Goal: Transaction & Acquisition: Purchase product/service

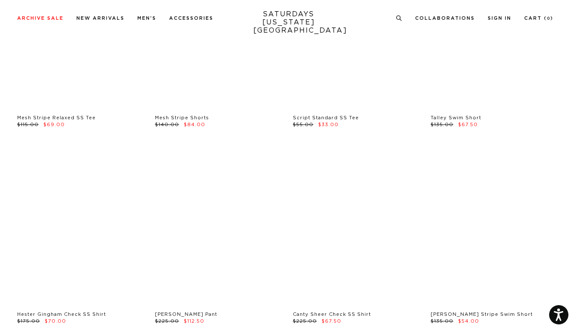
scroll to position [454, 0]
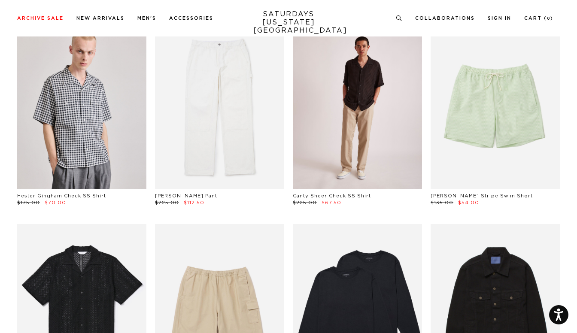
click at [360, 127] on link at bounding box center [357, 107] width 129 height 161
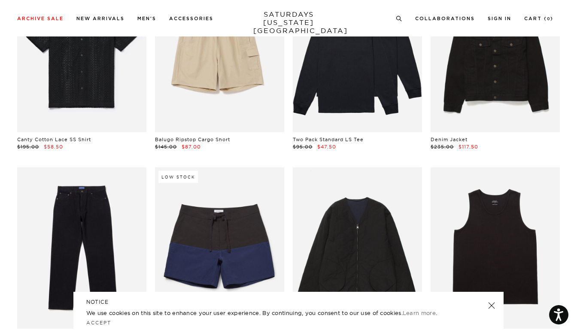
scroll to position [716, 0]
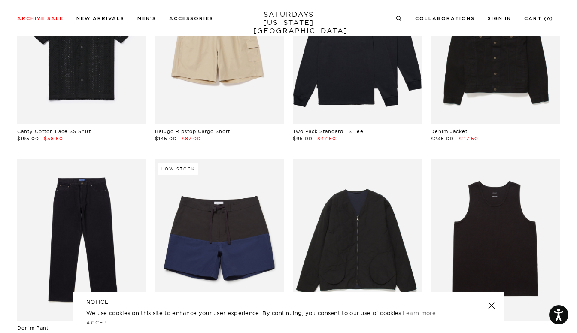
click at [493, 306] on link at bounding box center [491, 305] width 12 height 12
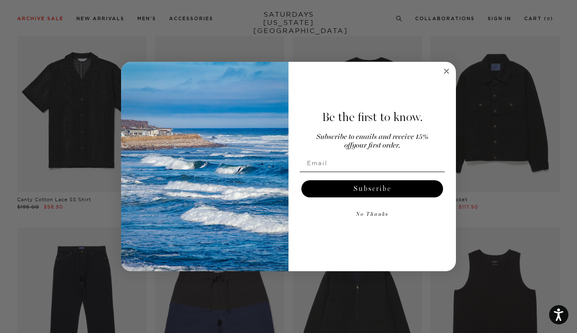
scroll to position [623, 0]
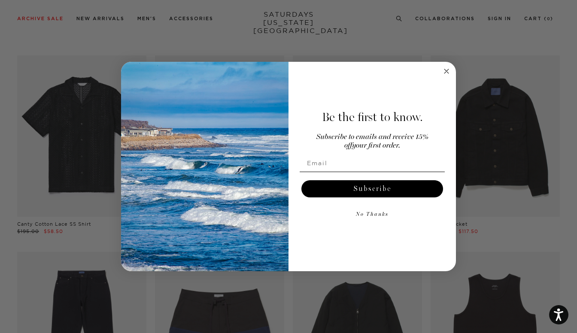
click at [447, 71] on circle "Close dialog" at bounding box center [447, 72] width 10 height 10
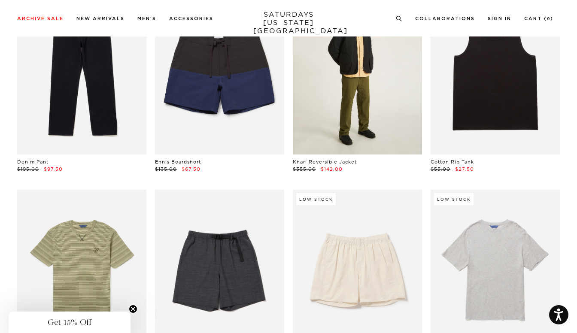
scroll to position [825, 0]
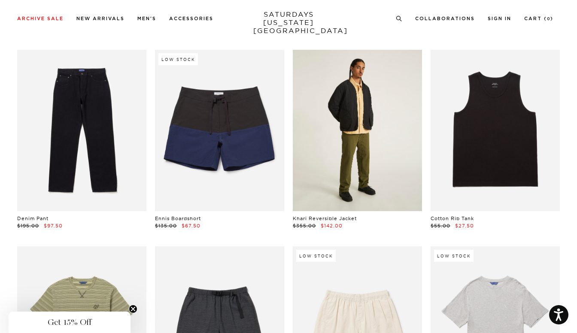
click at [354, 159] on link at bounding box center [357, 130] width 129 height 161
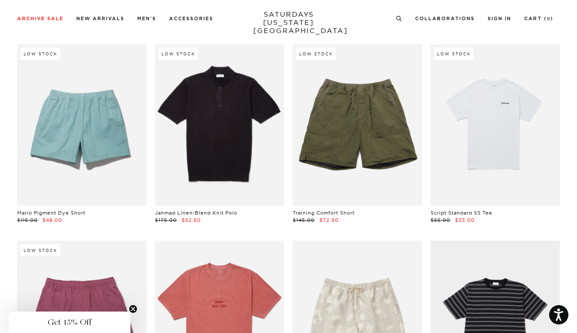
scroll to position [1618, 2]
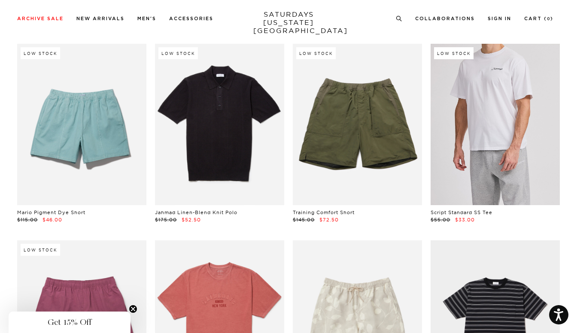
click at [493, 133] on link at bounding box center [494, 124] width 129 height 161
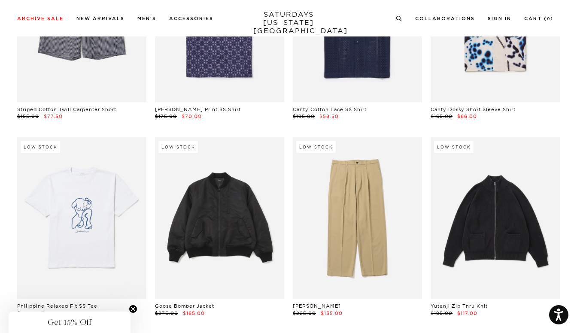
scroll to position [7276, 1]
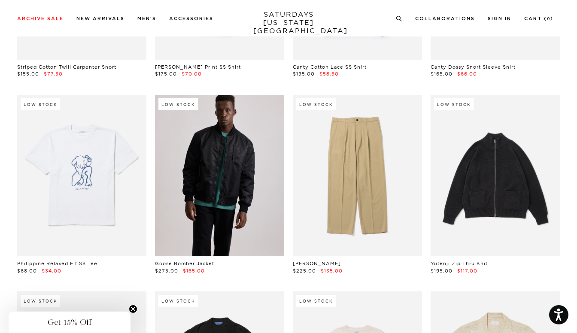
click at [218, 196] on link at bounding box center [219, 175] width 129 height 161
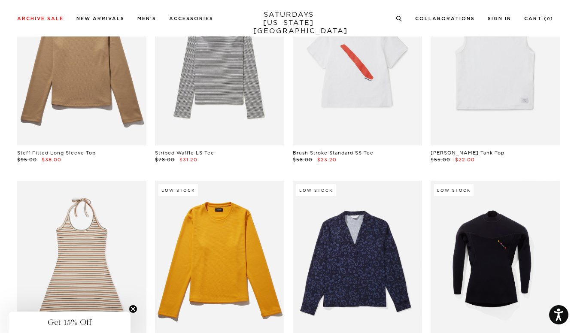
scroll to position [18035, 4]
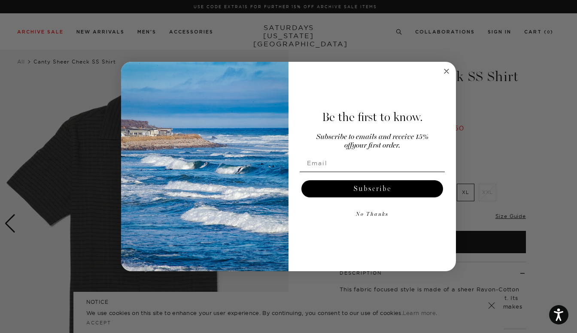
click at [445, 75] on circle "Close dialog" at bounding box center [447, 72] width 10 height 10
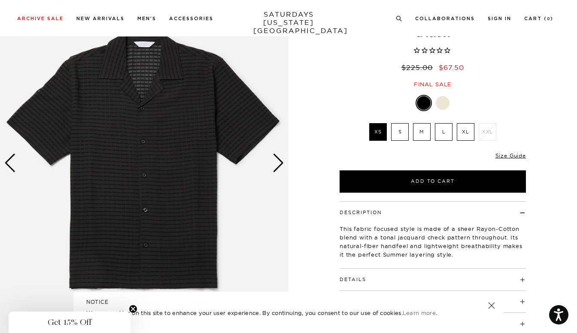
scroll to position [61, 0]
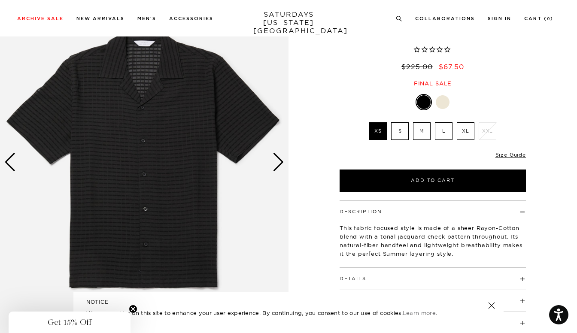
click at [278, 162] on div "Next slide" at bounding box center [278, 162] width 12 height 19
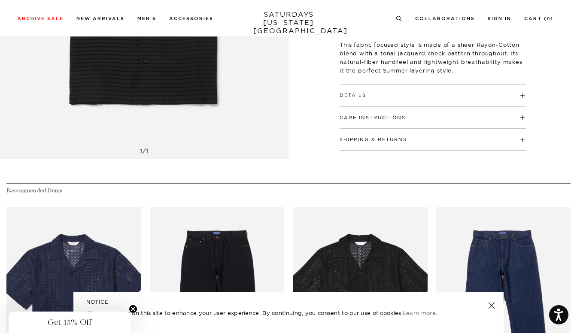
scroll to position [371, 0]
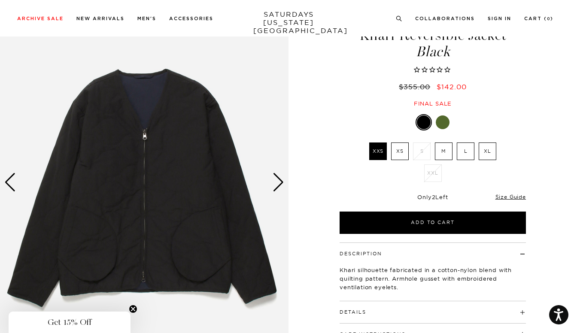
scroll to position [47, 0]
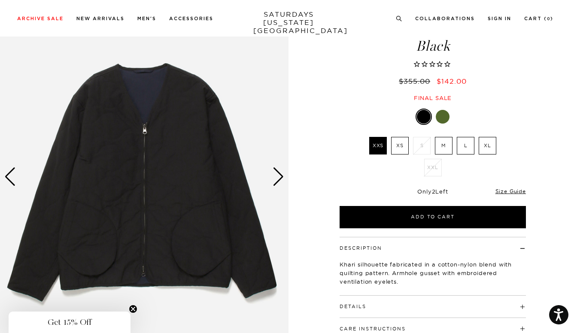
click at [277, 181] on div "Next slide" at bounding box center [278, 176] width 12 height 19
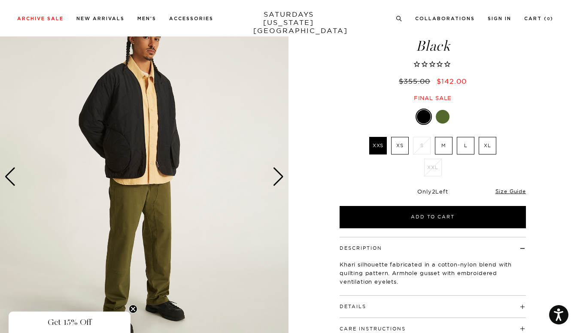
click at [277, 181] on div "Next slide" at bounding box center [278, 176] width 12 height 19
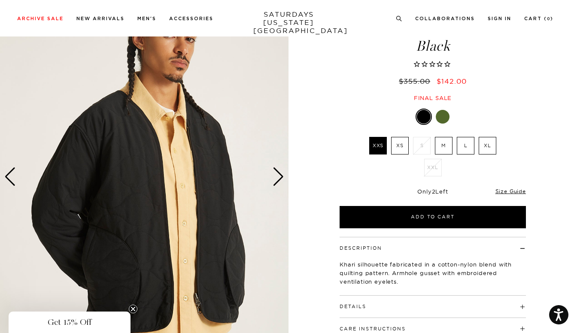
click at [277, 181] on div "Next slide" at bounding box center [278, 176] width 12 height 19
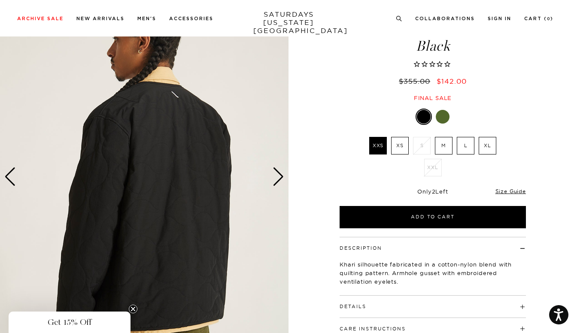
click at [277, 181] on div "Next slide" at bounding box center [278, 176] width 12 height 19
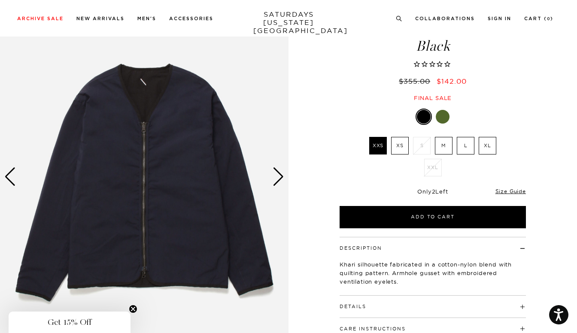
click at [277, 181] on div "Next slide" at bounding box center [278, 176] width 12 height 19
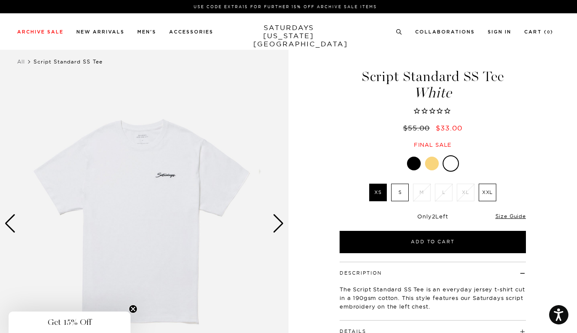
scroll to position [24, 0]
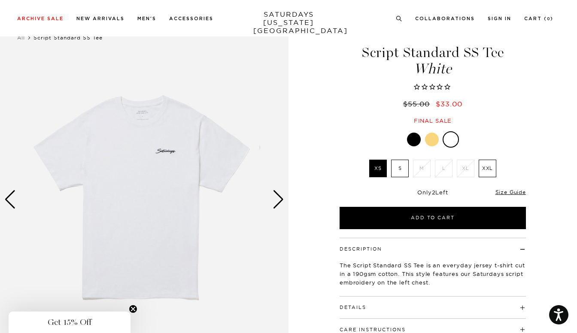
click at [404, 172] on label "S" at bounding box center [400, 169] width 18 height 18
click at [0, 0] on input "S" at bounding box center [0, 0] width 0 height 0
click at [277, 197] on div "Next slide" at bounding box center [278, 199] width 12 height 19
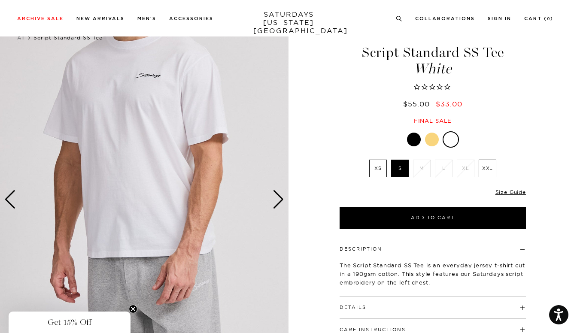
click at [432, 135] on div at bounding box center [432, 140] width 14 height 14
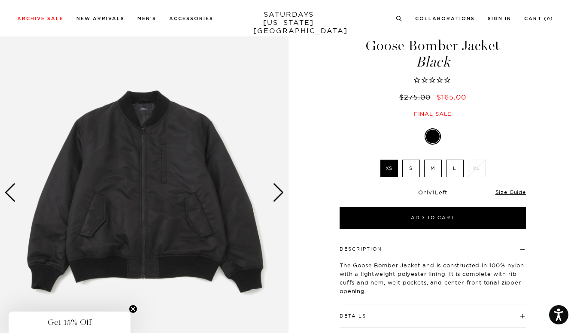
scroll to position [37, 0]
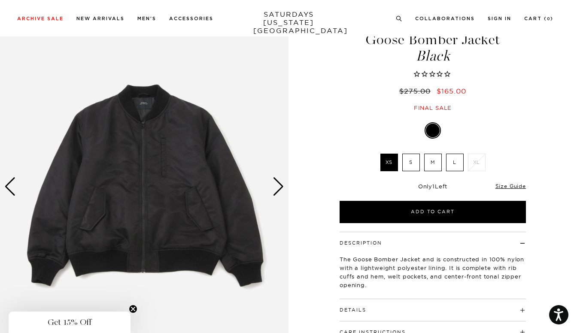
click at [281, 179] on div "Next slide" at bounding box center [278, 186] width 12 height 19
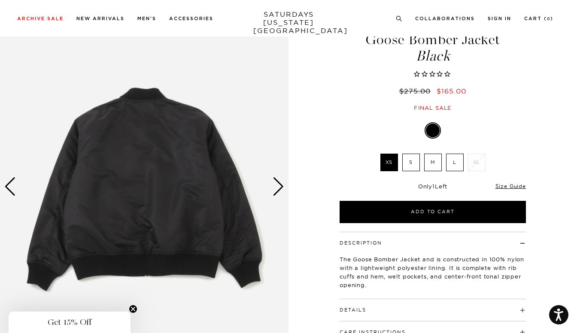
click at [281, 179] on div "Next slide" at bounding box center [278, 186] width 12 height 19
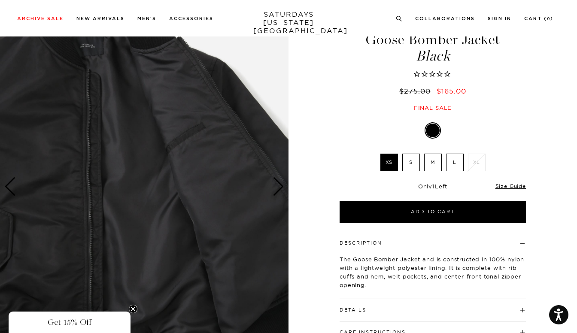
click at [281, 179] on div "Next slide" at bounding box center [278, 186] width 12 height 19
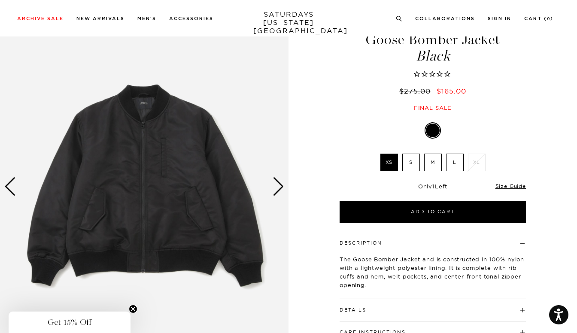
click at [281, 179] on div "Next slide" at bounding box center [278, 186] width 12 height 19
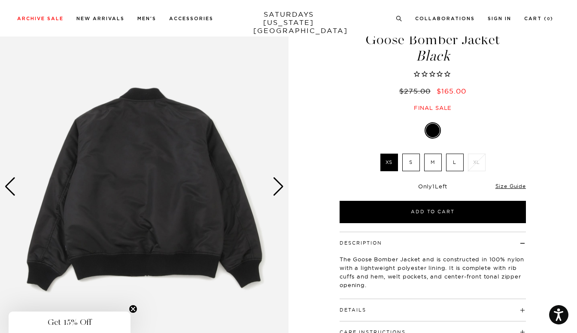
click at [281, 179] on div "Next slide" at bounding box center [278, 186] width 12 height 19
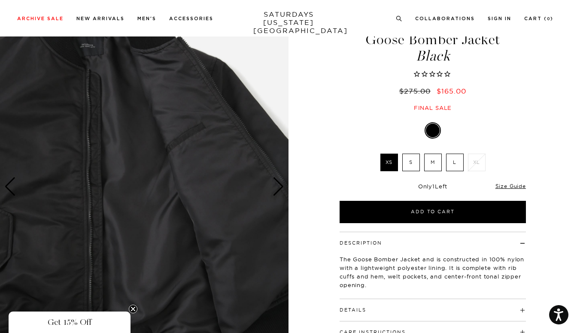
click at [281, 179] on div "Next slide" at bounding box center [278, 186] width 12 height 19
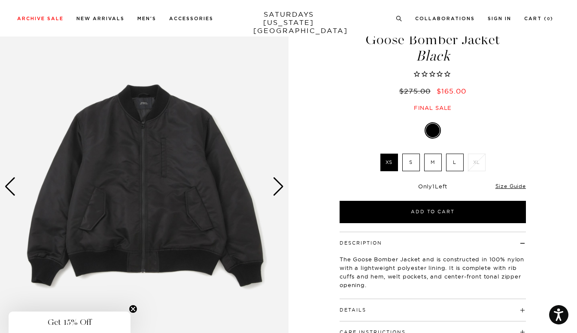
click at [281, 179] on div "Next slide" at bounding box center [278, 186] width 12 height 19
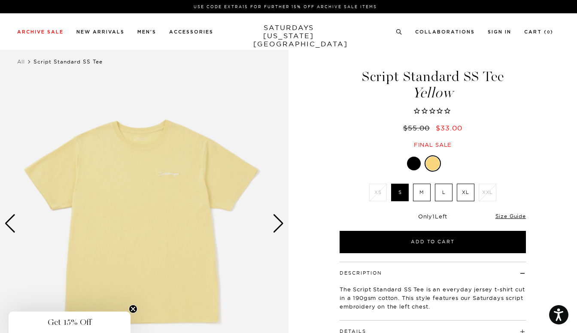
click at [413, 162] on div at bounding box center [414, 164] width 14 height 14
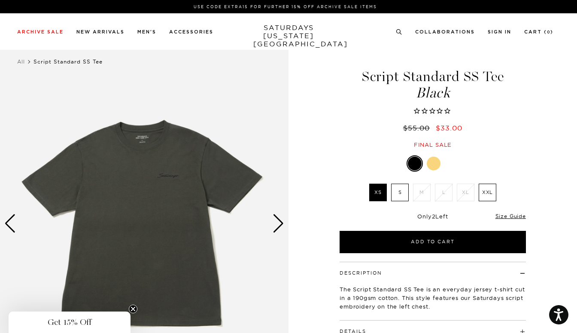
click at [449, 159] on div at bounding box center [452, 164] width 14 height 14
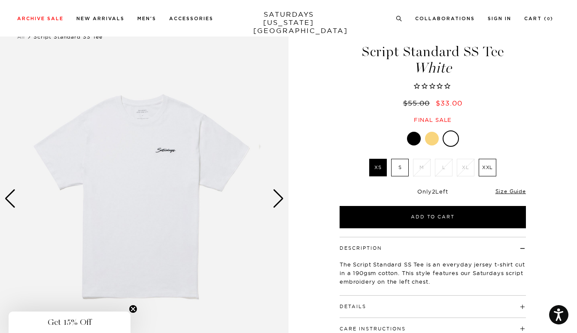
scroll to position [27, 0]
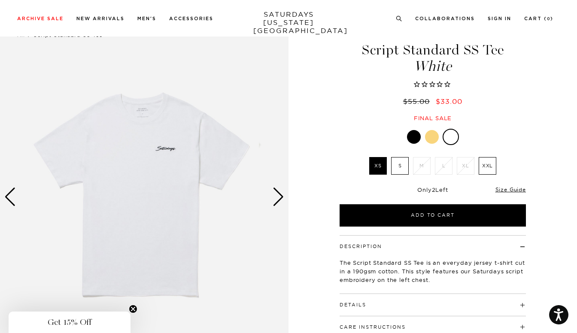
click at [273, 205] on div "Next slide" at bounding box center [278, 197] width 12 height 19
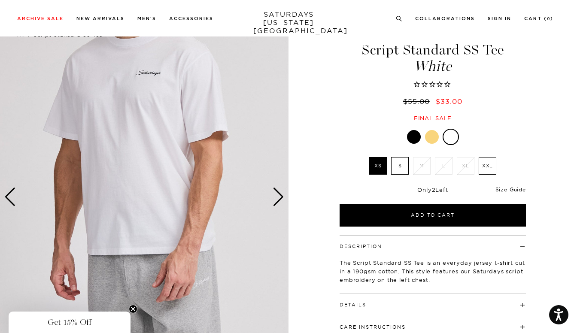
click at [410, 136] on div at bounding box center [414, 137] width 14 height 14
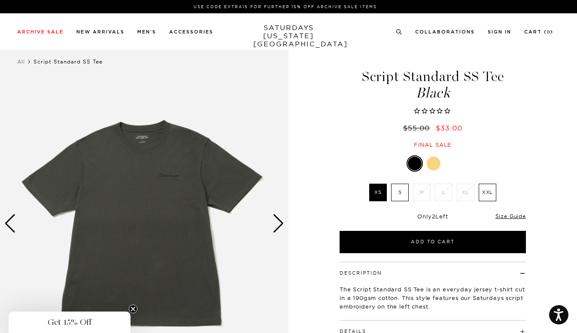
click at [280, 227] on div "Next slide" at bounding box center [278, 223] width 12 height 19
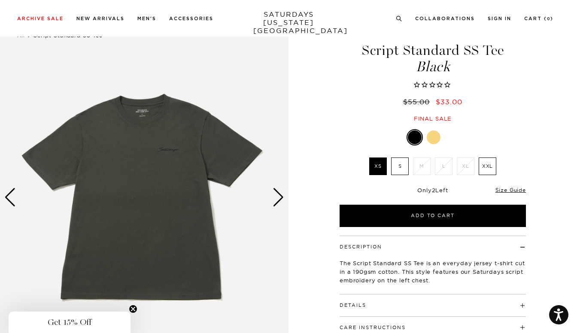
scroll to position [24, 0]
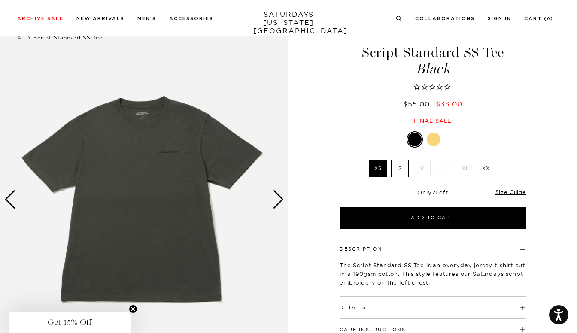
click at [402, 169] on label "S" at bounding box center [400, 169] width 18 height 18
click at [0, 0] on input "S" at bounding box center [0, 0] width 0 height 0
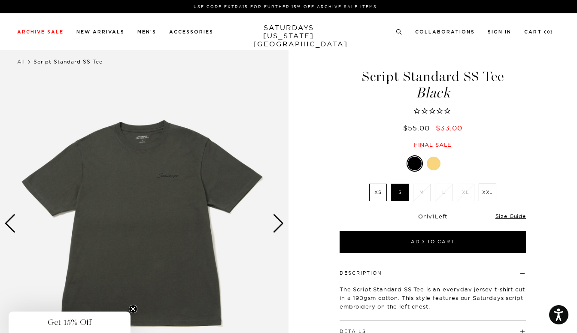
click at [403, 196] on label "S" at bounding box center [400, 193] width 18 height 18
click at [0, 0] on input "S" at bounding box center [0, 0] width 0 height 0
click at [274, 229] on div "Next slide" at bounding box center [278, 223] width 12 height 19
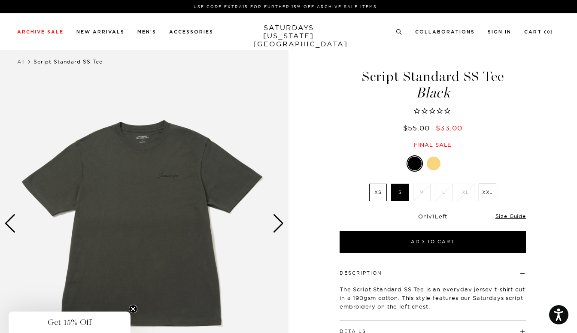
click at [448, 163] on div at bounding box center [452, 164] width 14 height 14
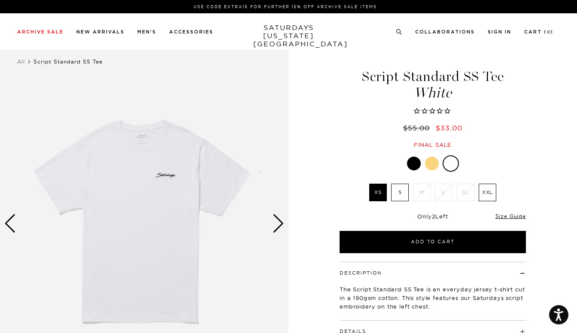
click at [393, 193] on label "S" at bounding box center [400, 193] width 18 height 18
click at [0, 0] on input "S" at bounding box center [0, 0] width 0 height 0
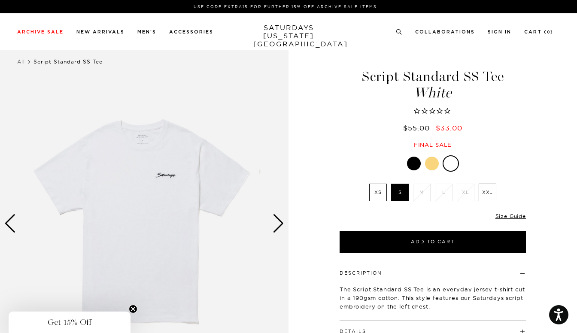
click at [414, 160] on div at bounding box center [414, 164] width 14 height 14
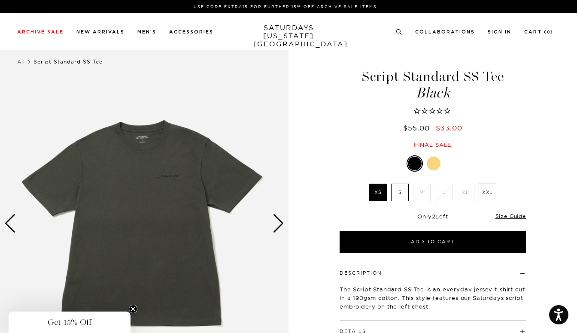
click at [276, 221] on div "Next slide" at bounding box center [278, 223] width 12 height 19
click at [157, 175] on div at bounding box center [144, 223] width 288 height 360
click at [132, 305] on circle "Close teaser" at bounding box center [133, 309] width 8 height 8
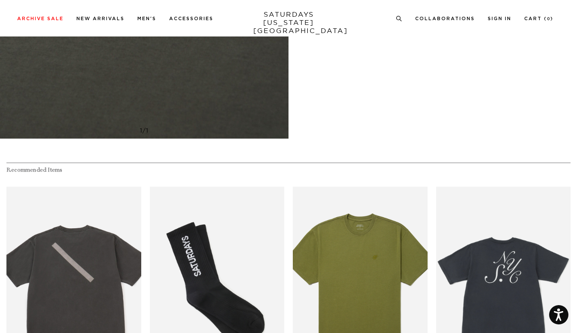
scroll to position [2113, 0]
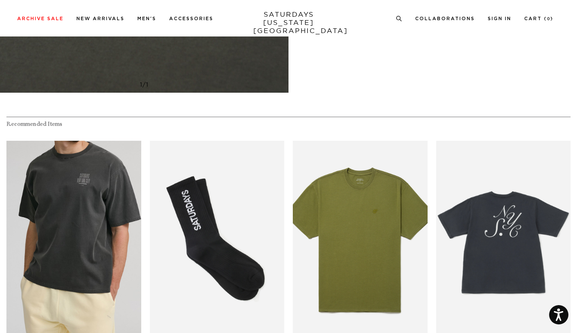
click at [25, 242] on link "files/00979.jpg" at bounding box center [73, 242] width 135 height 202
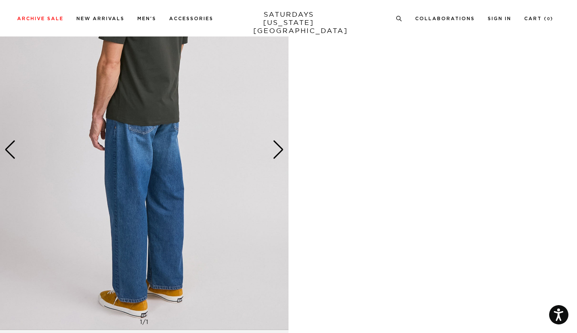
scroll to position [1463, 0]
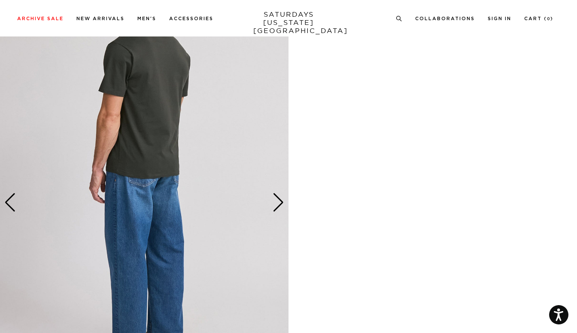
click at [276, 198] on div "Next slide" at bounding box center [278, 202] width 12 height 19
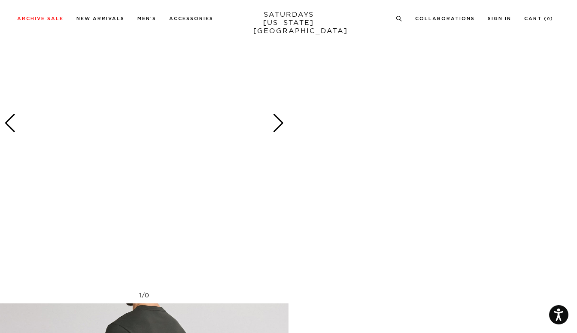
scroll to position [1126, 0]
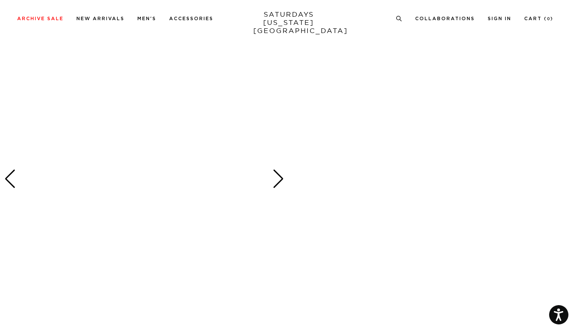
click at [271, 180] on div at bounding box center [144, 179] width 288 height 360
click at [277, 178] on div "Next slide" at bounding box center [278, 178] width 12 height 19
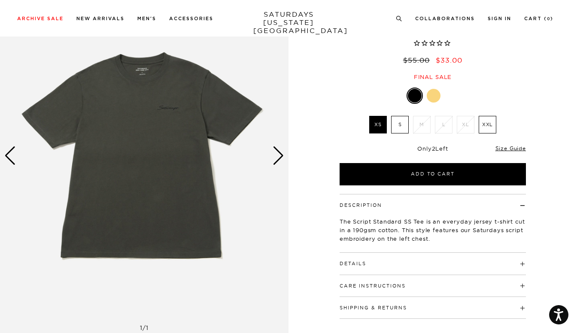
scroll to position [63, 0]
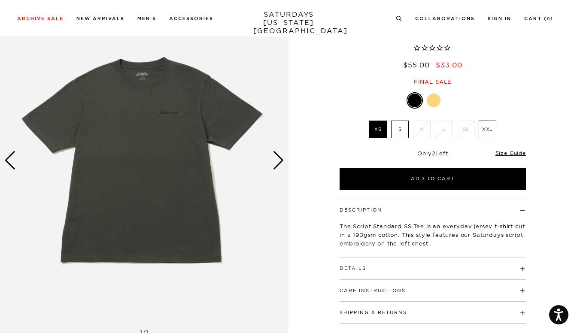
click at [276, 160] on div "Next slide" at bounding box center [278, 160] width 12 height 19
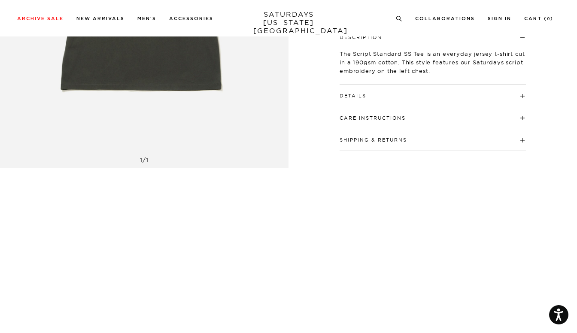
scroll to position [314, 0]
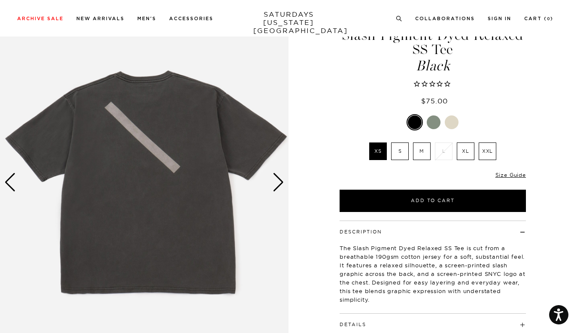
scroll to position [53, 0]
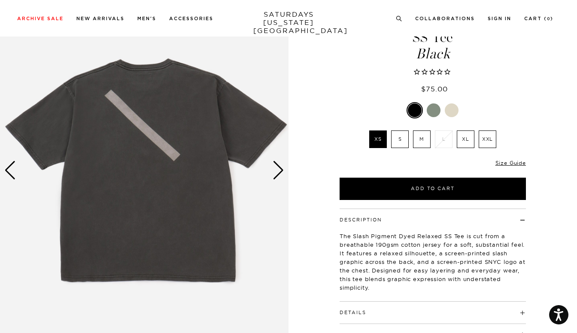
click at [275, 173] on div "Next slide" at bounding box center [278, 170] width 12 height 19
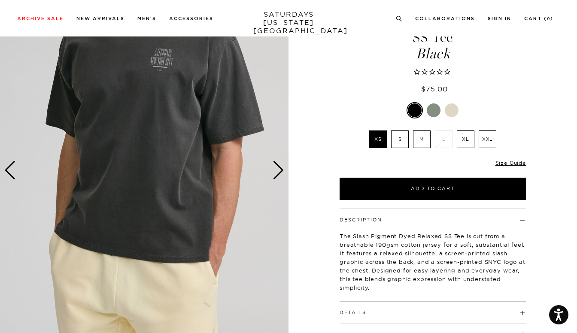
scroll to position [0, 0]
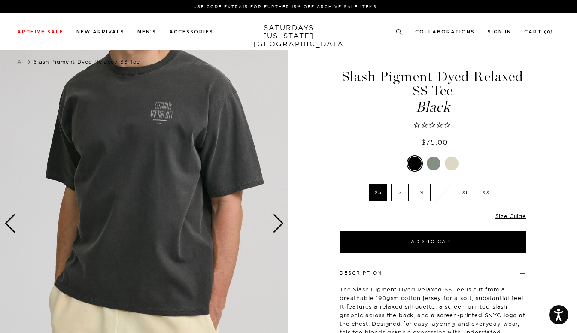
click at [277, 224] on div "Next slide" at bounding box center [278, 223] width 12 height 19
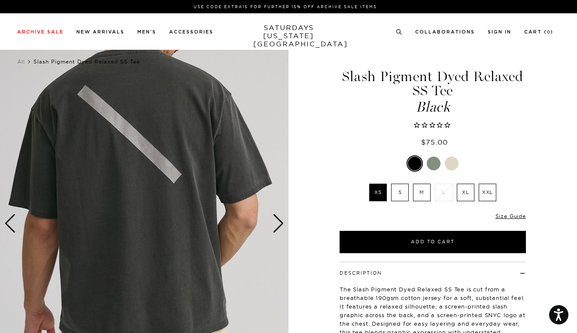
click at [277, 224] on div "Next slide" at bounding box center [278, 223] width 12 height 19
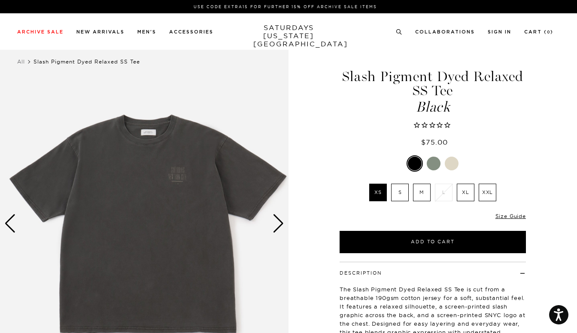
click at [277, 224] on div "Next slide" at bounding box center [278, 223] width 12 height 19
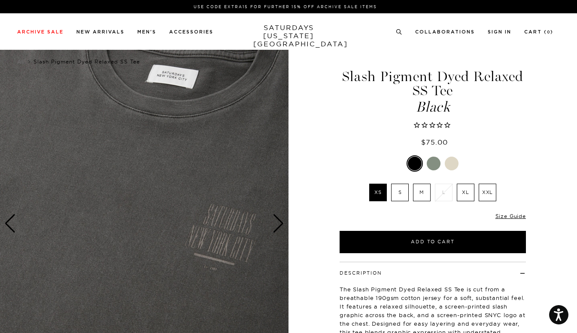
scroll to position [0, 1]
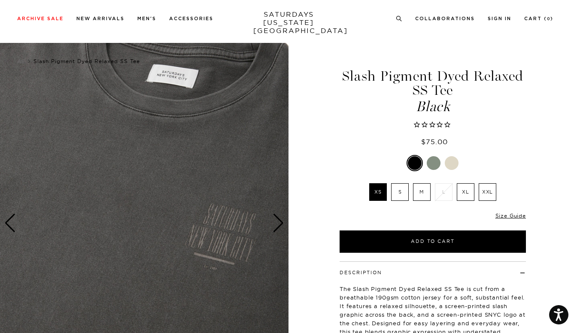
click at [279, 224] on div "Next slide" at bounding box center [278, 223] width 12 height 19
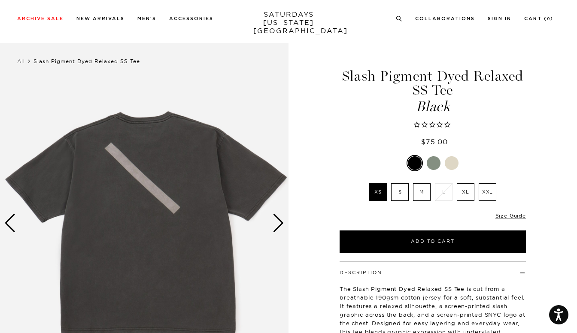
click at [279, 224] on div "Next slide" at bounding box center [278, 223] width 12 height 19
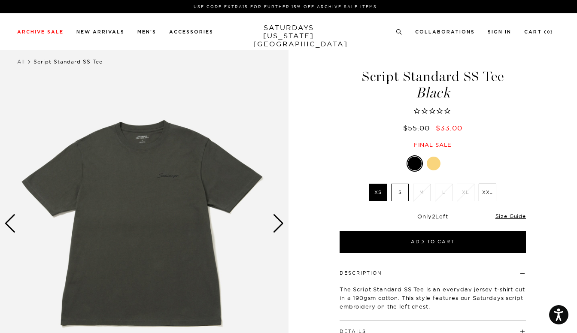
click at [402, 194] on label "S" at bounding box center [400, 193] width 18 height 18
click at [0, 0] on input "S" at bounding box center [0, 0] width 0 height 0
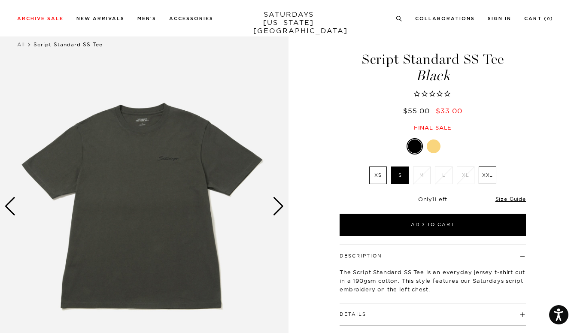
scroll to position [15, 0]
